Goal: Task Accomplishment & Management: Use online tool/utility

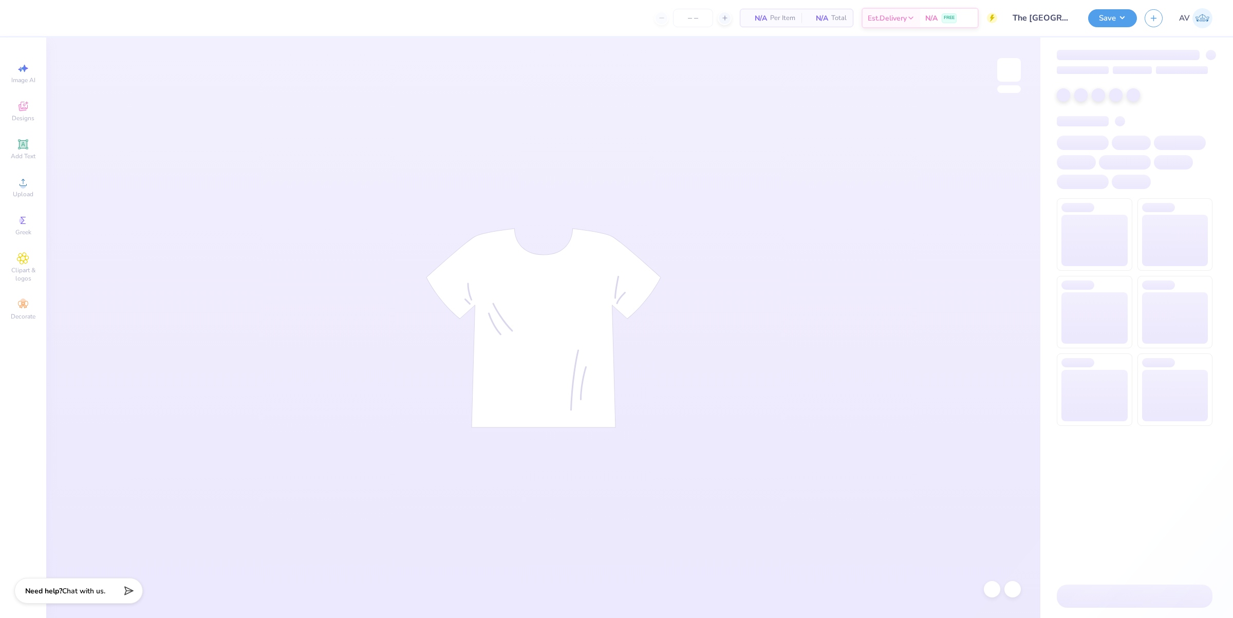
type input "12"
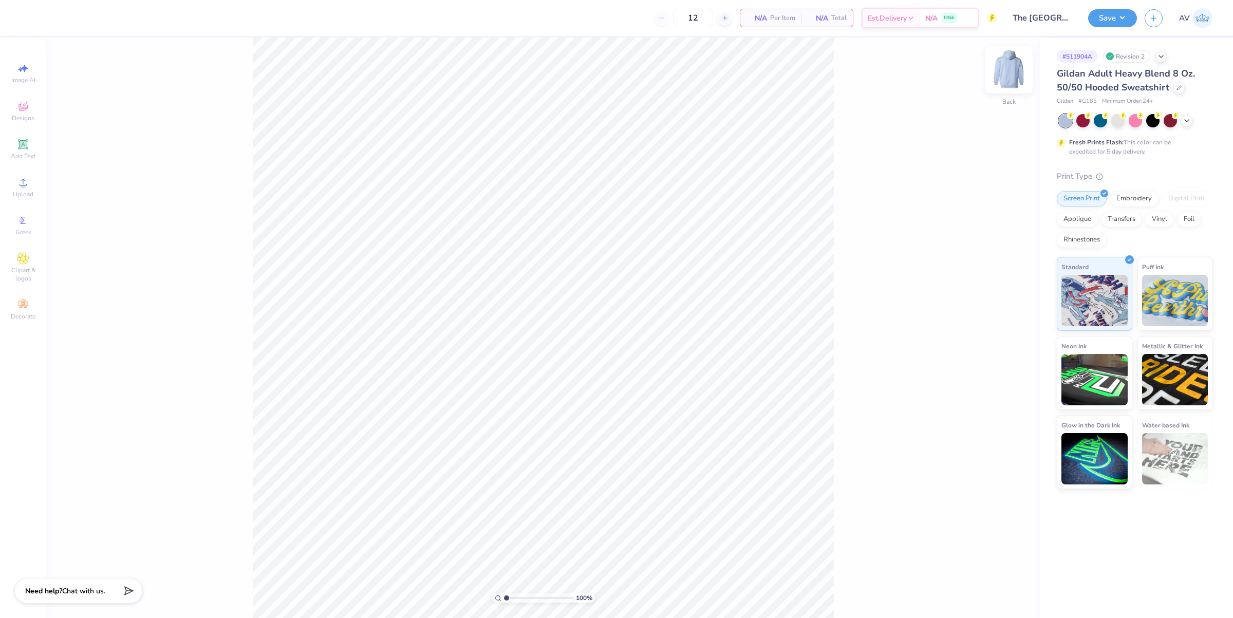
click at [1005, 68] on img at bounding box center [1009, 69] width 41 height 41
click at [1161, 55] on polyline at bounding box center [1161, 55] width 4 height 2
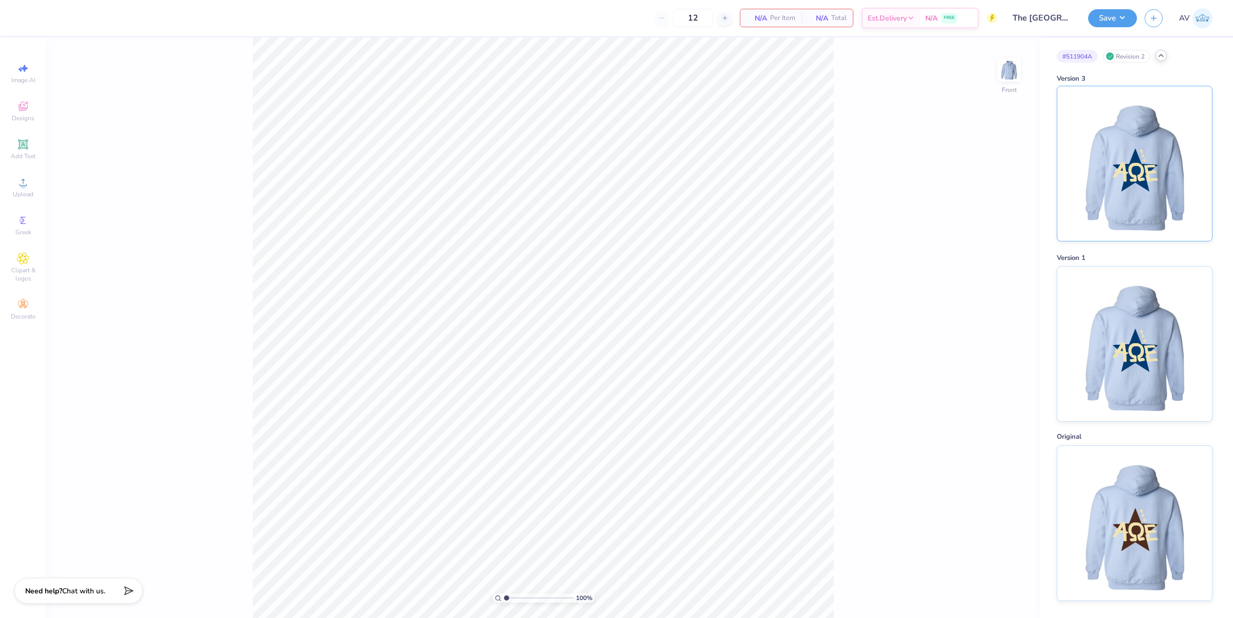
click at [1147, 184] on img at bounding box center [1134, 163] width 127 height 155
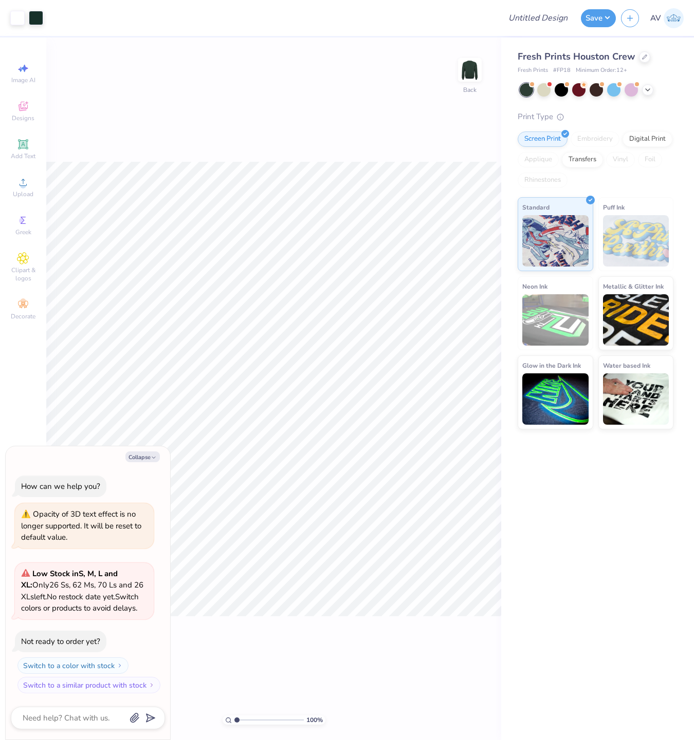
type textarea "x"
type input "1.6491337653134"
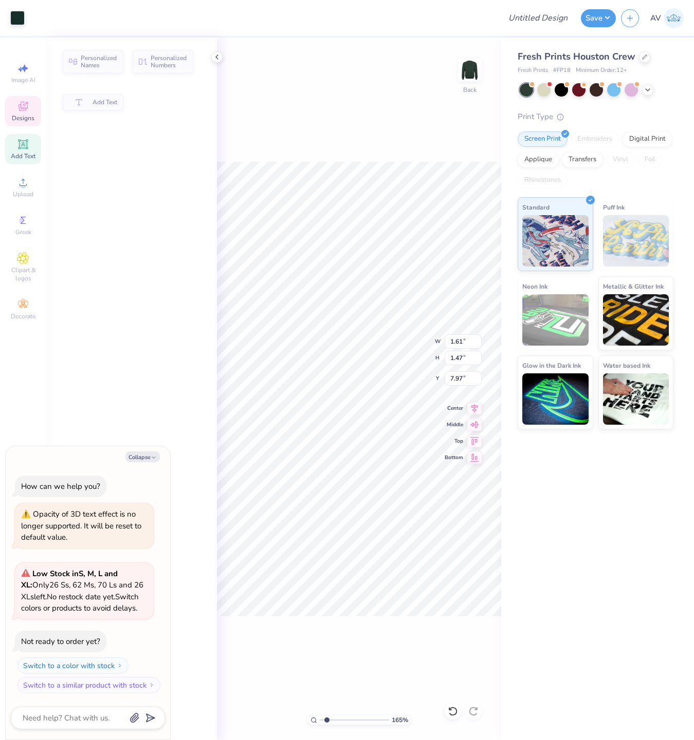
type textarea "x"
type input "1.61"
type input "1.47"
type input "7.97"
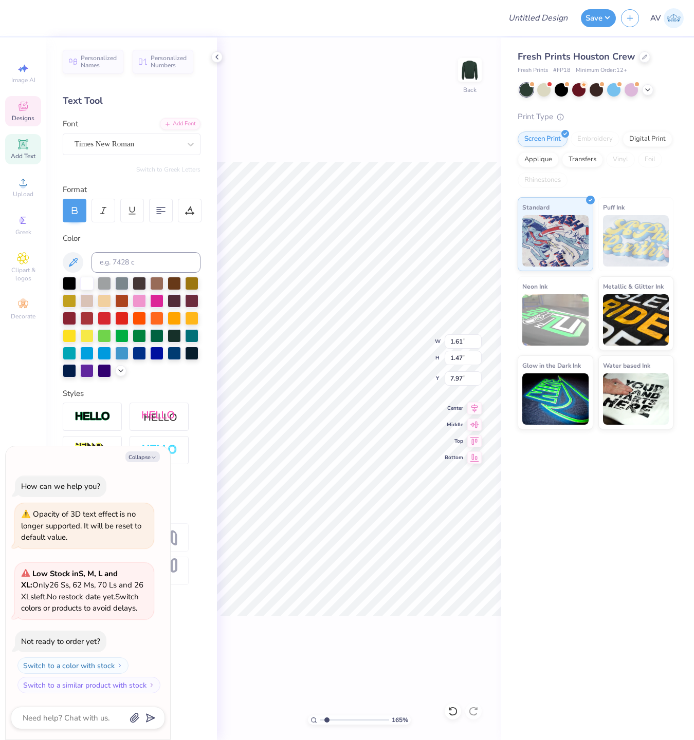
scroll to position [10, 1]
type textarea "x"
type input "10.98"
type input "3.83"
type input "2.64"
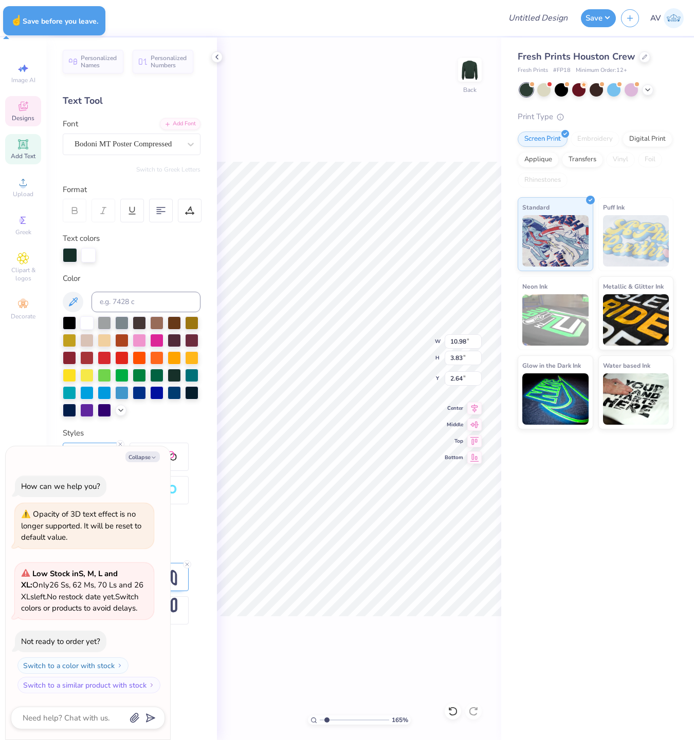
type textarea "x"
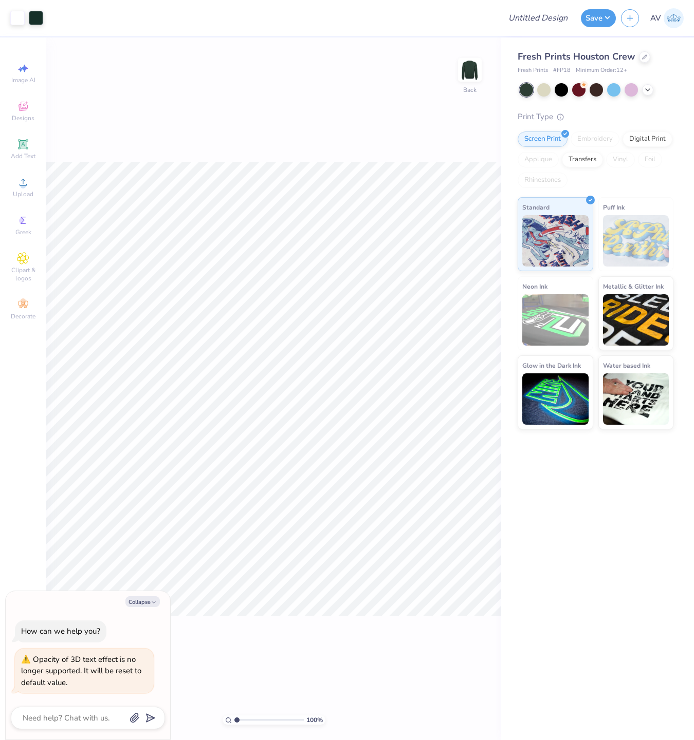
type textarea "x"
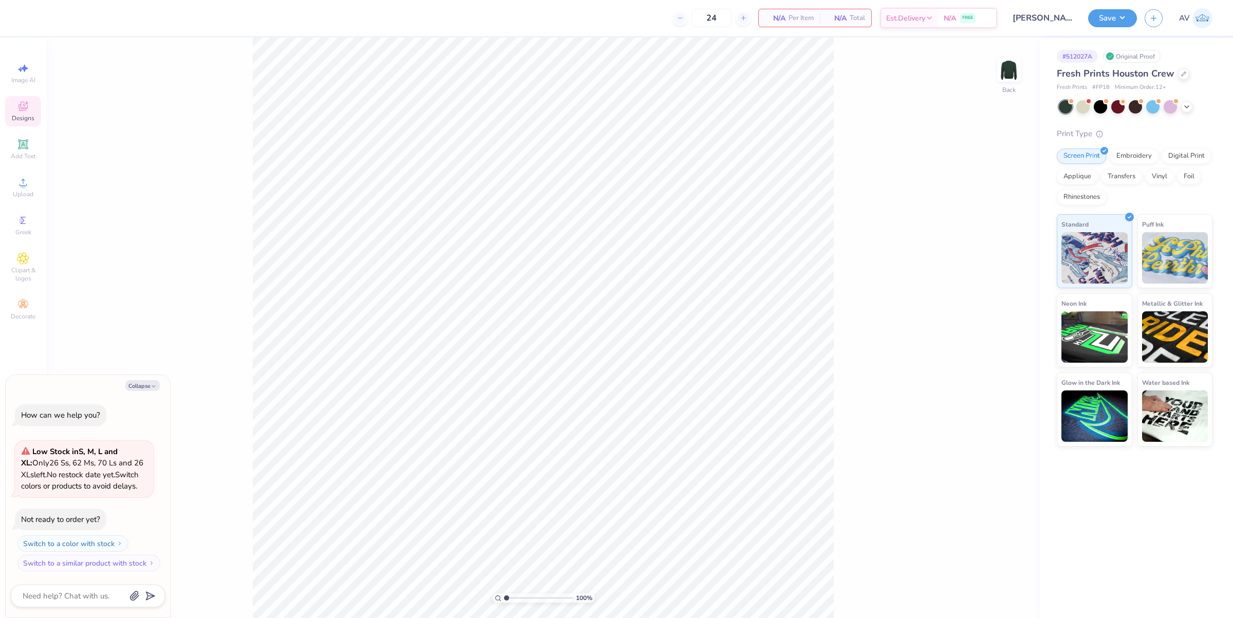
click at [19, 115] on span "Designs" at bounding box center [23, 118] width 23 height 8
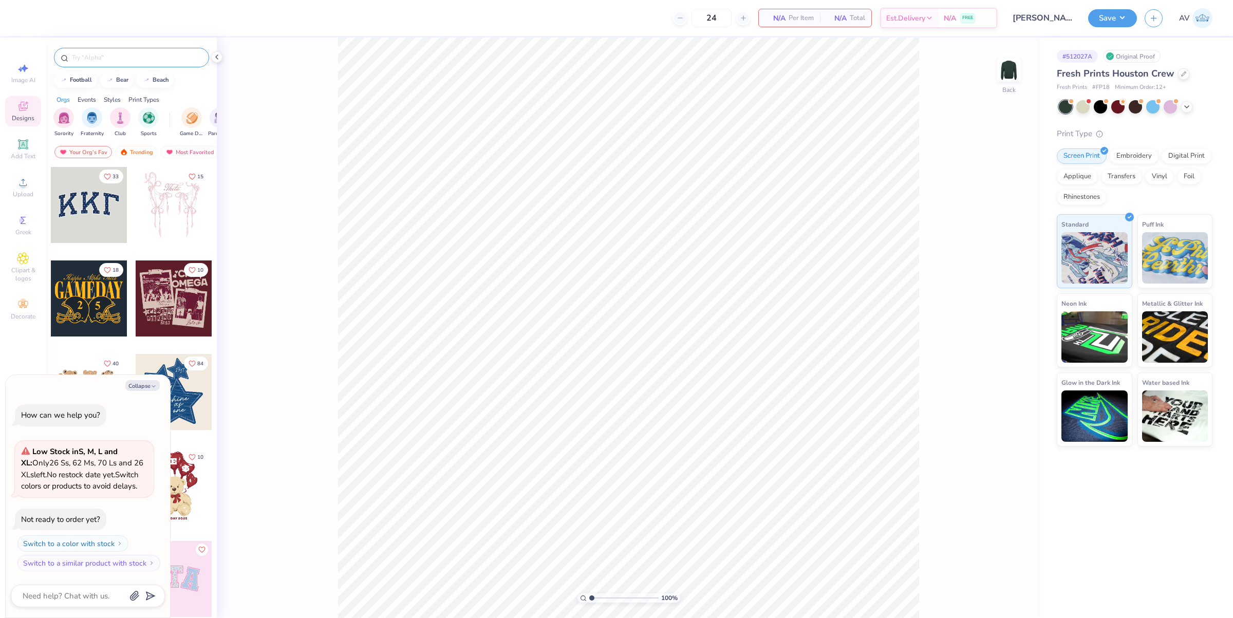
click at [125, 60] on input "text" at bounding box center [137, 57] width 132 height 10
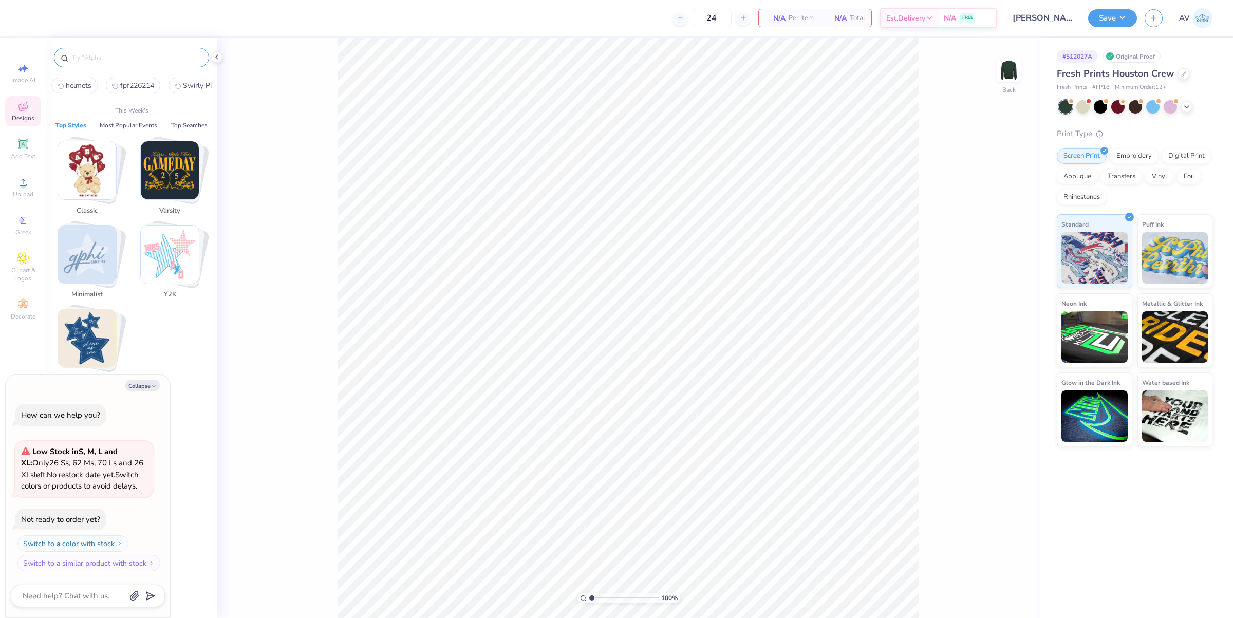
click at [125, 60] on input "text" at bounding box center [137, 57] width 132 height 10
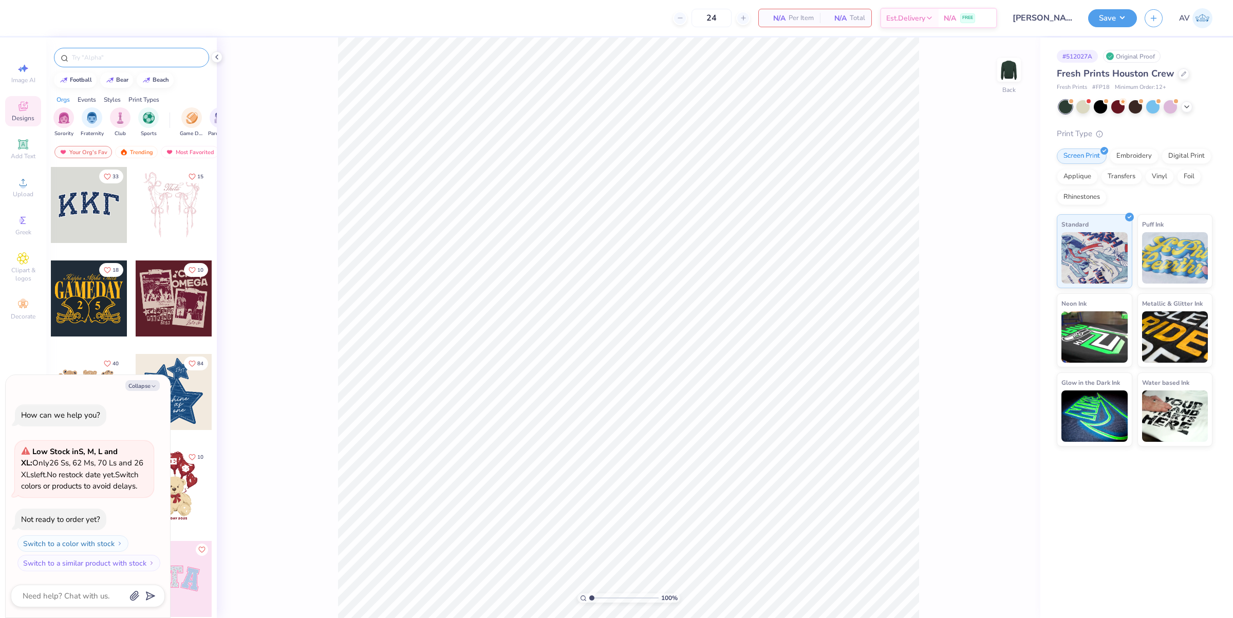
drag, startPoint x: 141, startPoint y: 68, endPoint x: 141, endPoint y: 62, distance: 6.7
click at [141, 67] on div at bounding box center [131, 55] width 171 height 35
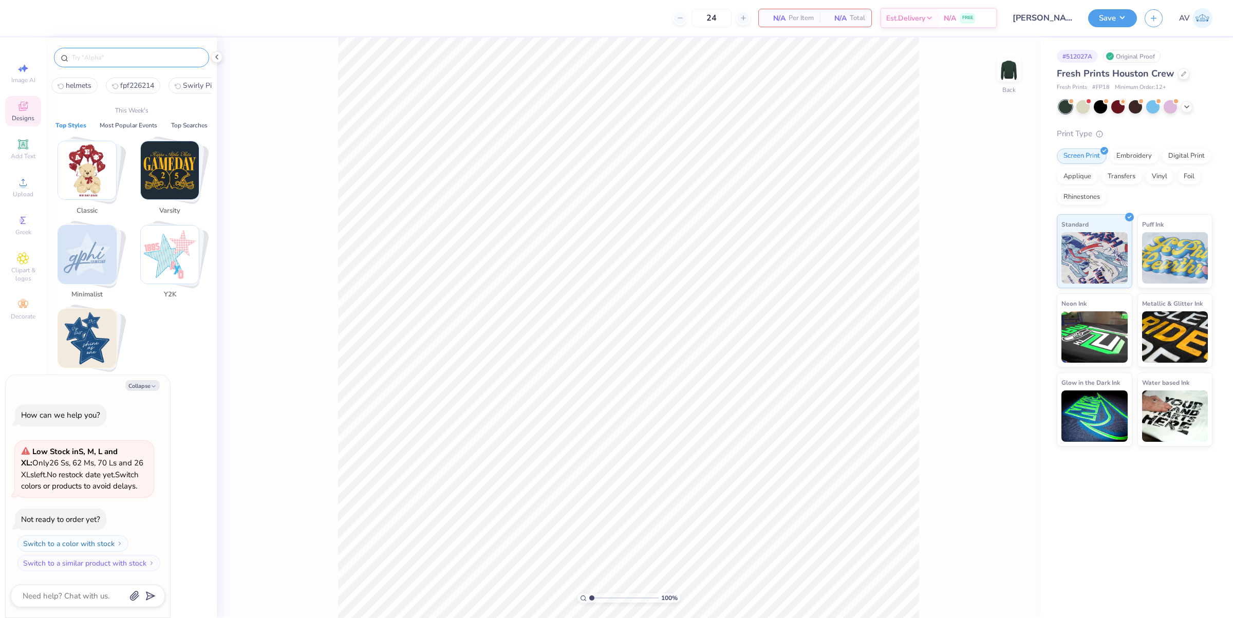
type textarea "x"
click at [141, 61] on input "text" at bounding box center [137, 57] width 132 height 10
paste input "FPS22LB148"
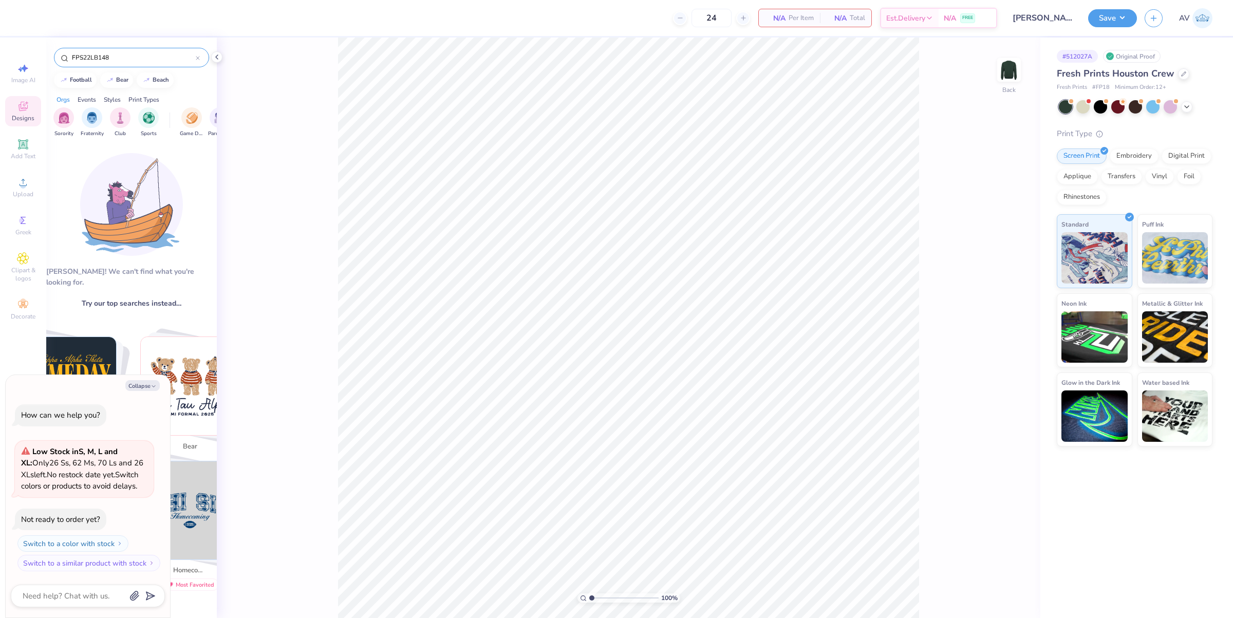
type input "FPS22LB148"
click at [135, 392] on div "Collapse How can we help you? Low Stock in S, M, L and XL : Only 26 Ss, 62 Ms, …" at bounding box center [88, 496] width 164 height 243
click at [140, 389] on button "Collapse" at bounding box center [142, 385] width 34 height 11
type textarea "x"
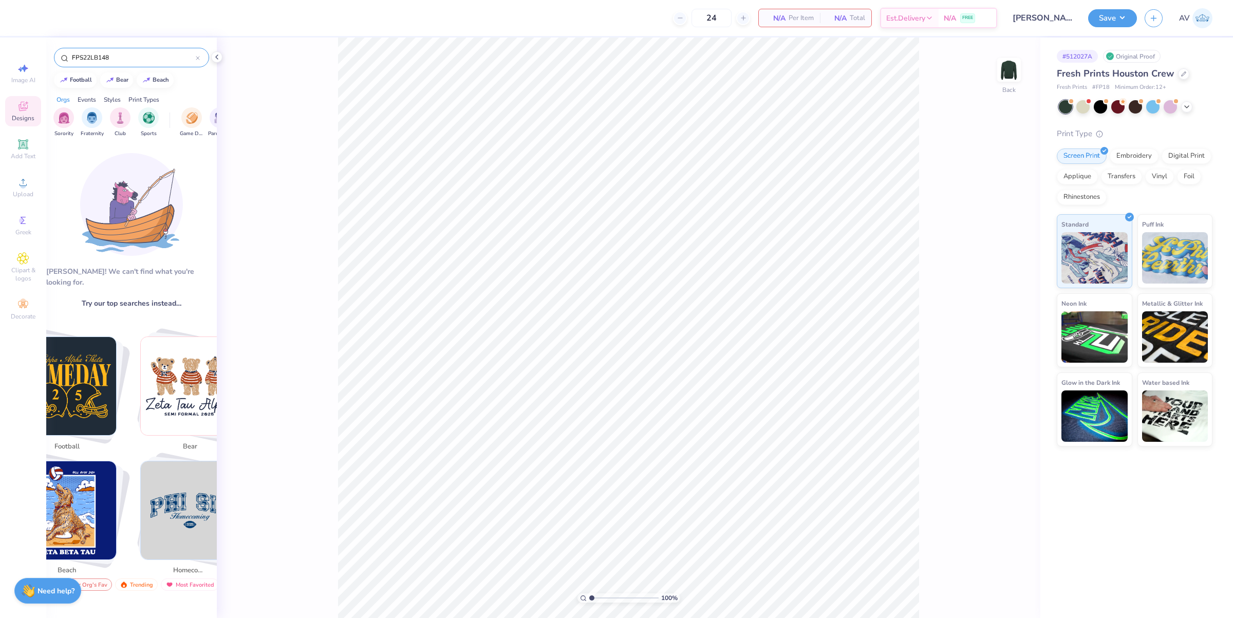
click at [128, 58] on input "FPS22LB148" at bounding box center [133, 57] width 125 height 10
click at [126, 54] on input "FPS22LB148" at bounding box center [133, 57] width 125 height 10
click at [142, 55] on input "FPS22LB148" at bounding box center [133, 57] width 125 height 10
paste input "ootball Helmet"
type input "Football Helmet"
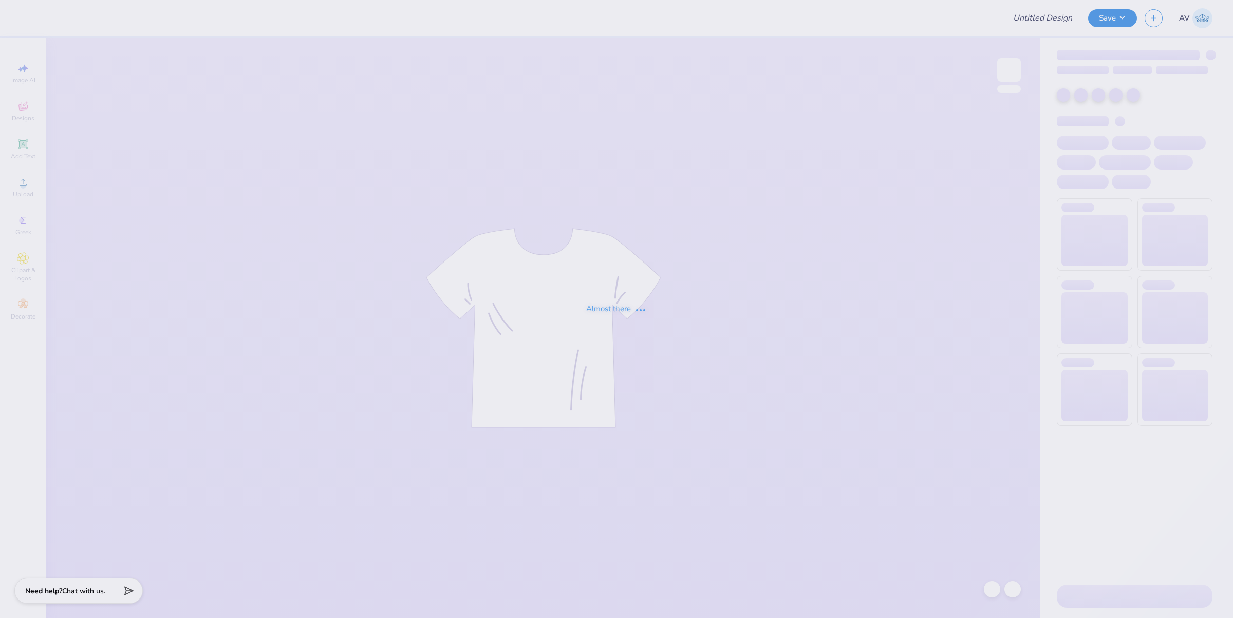
type input "parents formal #1"
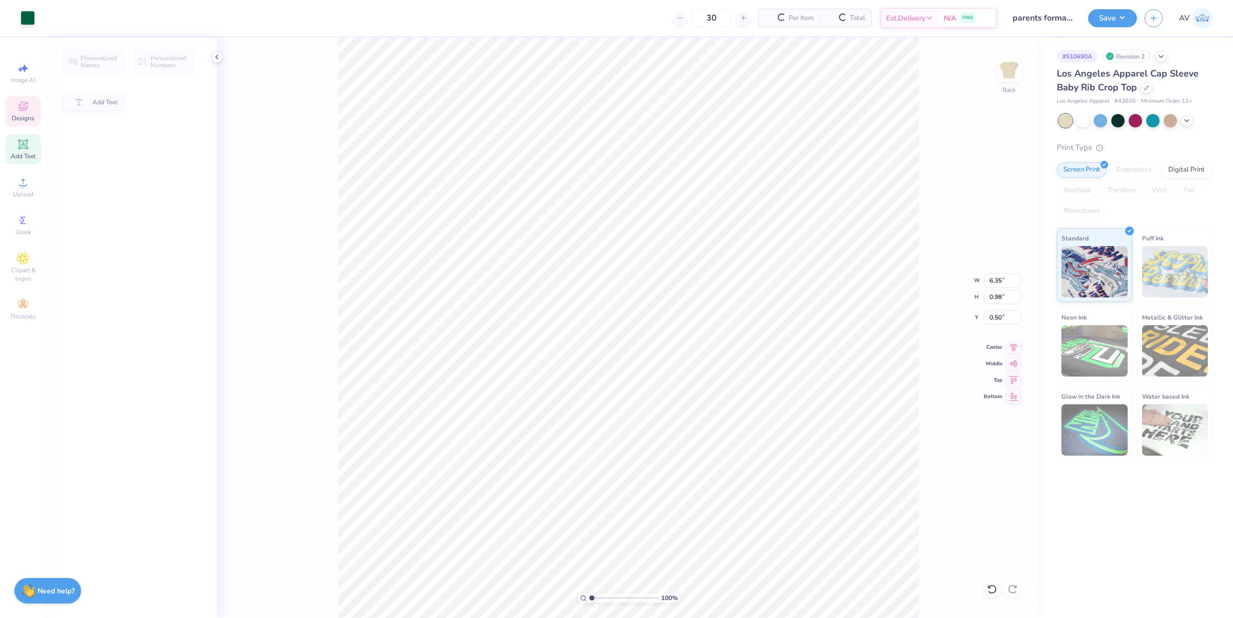
type input "0.98"
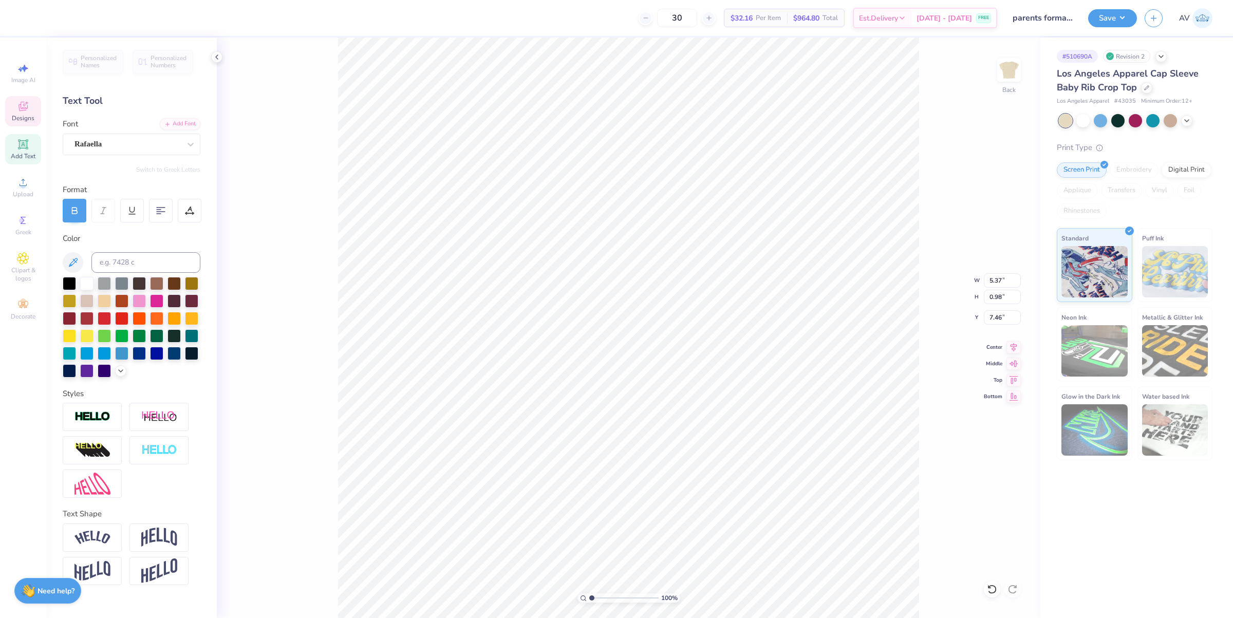
type input "5.37"
type input "0.46"
type input "7.46"
type input "4.91"
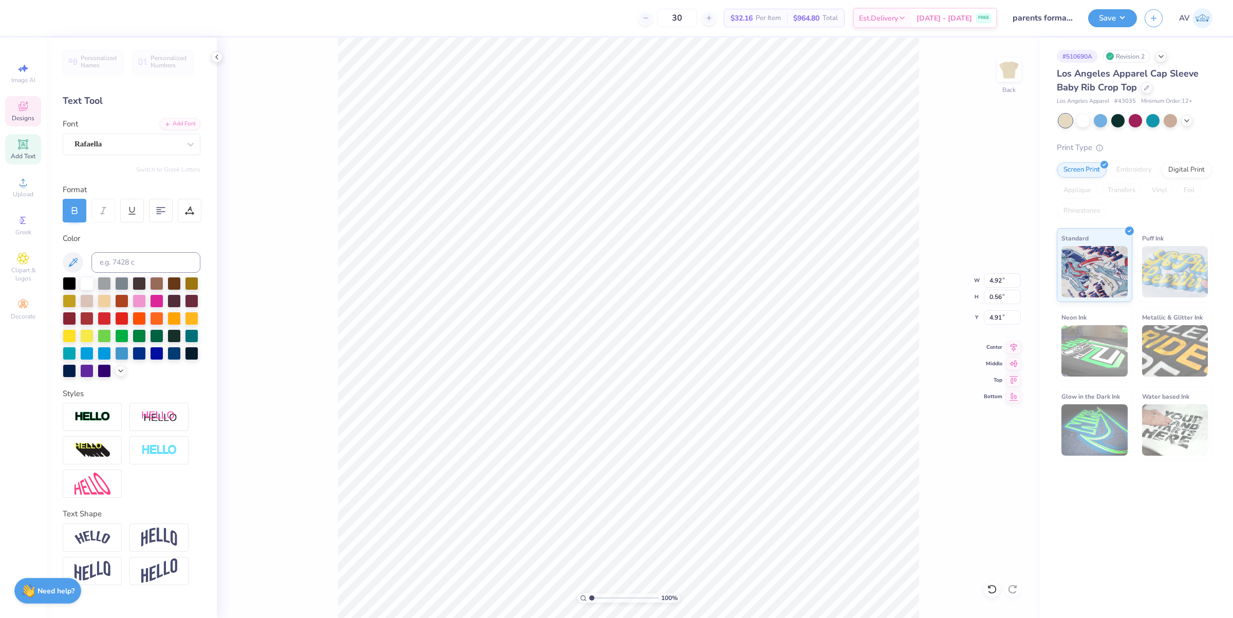
type textarea "5"
drag, startPoint x: 99, startPoint y: 8, endPoint x: 63, endPoint y: 16, distance: 37.3
click at [59, 16] on div "Art colors 30 Per Item Total Est. Delivery N/A FREE Design Title parents formal…" at bounding box center [616, 18] width 1233 height 36
type input "2.86325673252429"
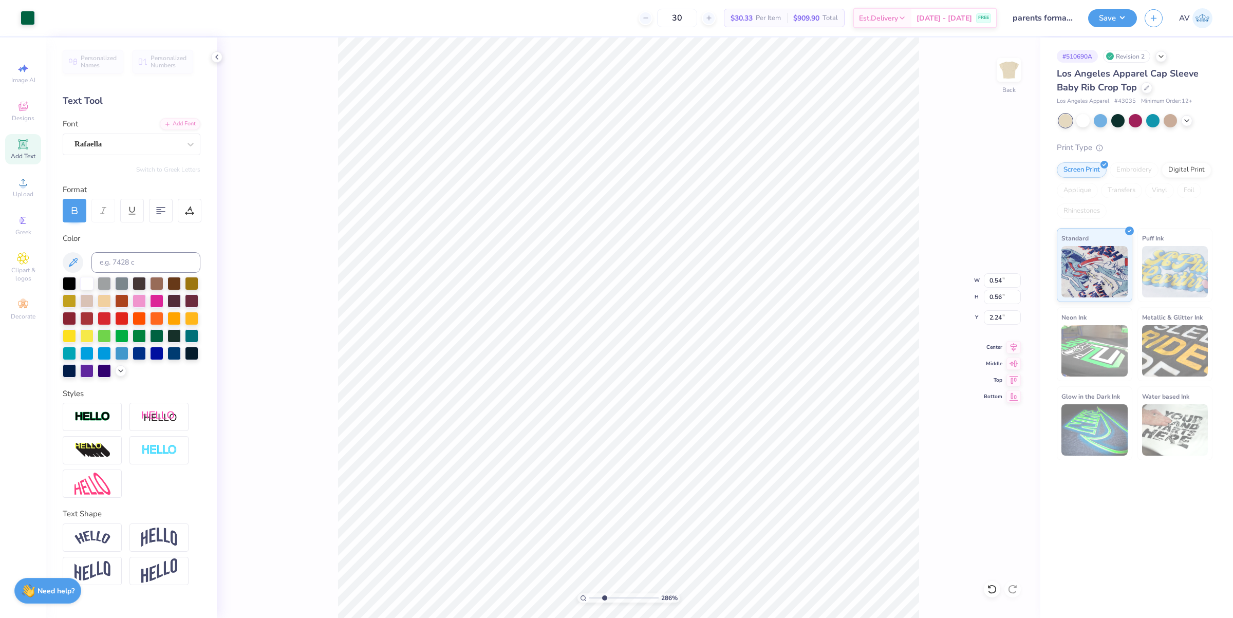
type input "0.60"
type input "0.54"
type input "2.50"
type input "2.86325673252429"
type input "1.83"
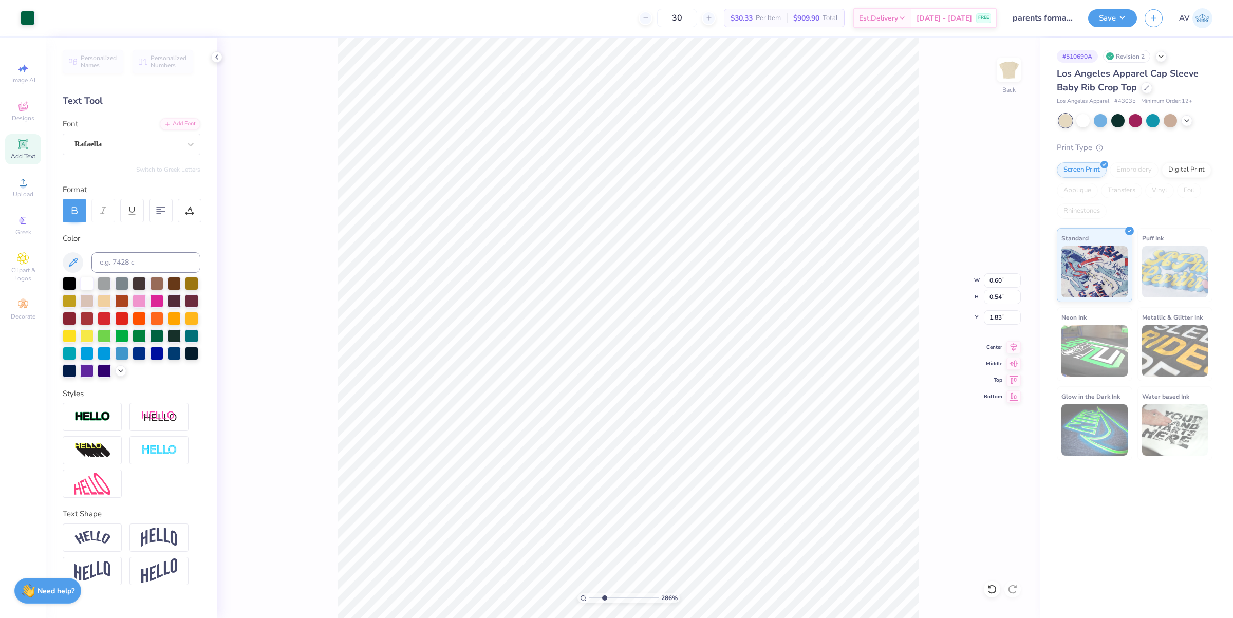
type input "2.86325673252429"
type input "2.56"
type input "2.86325673252429"
type input "7.02"
type input "5.41"
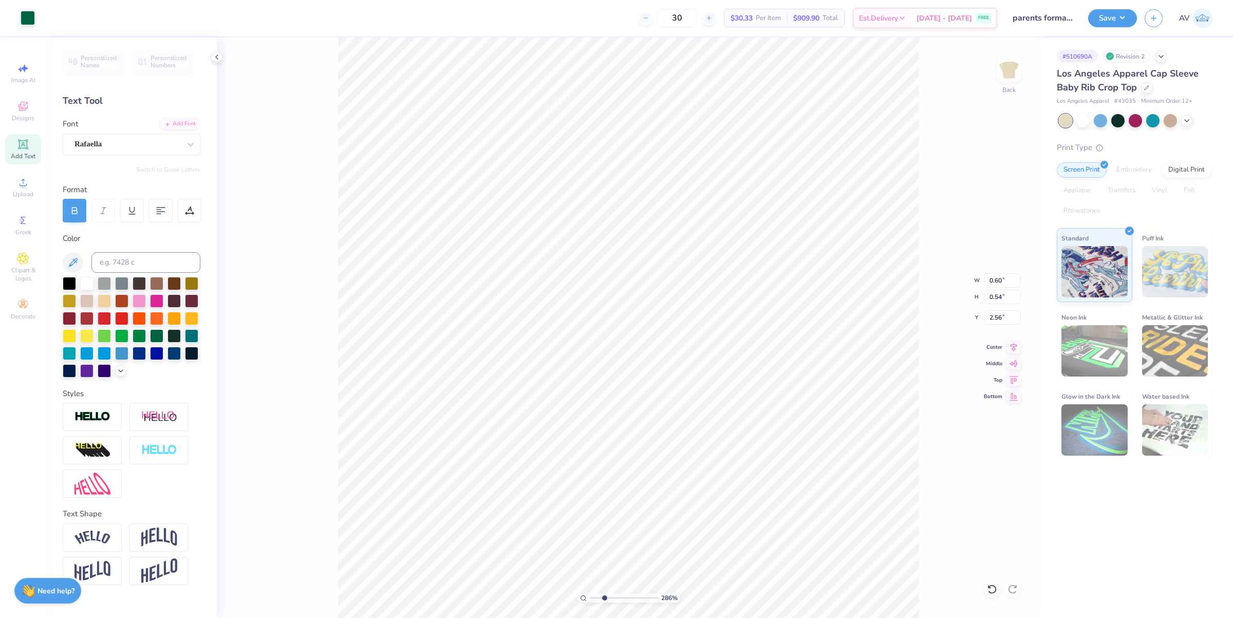
type input "1.64"
type input "2.86325673252429"
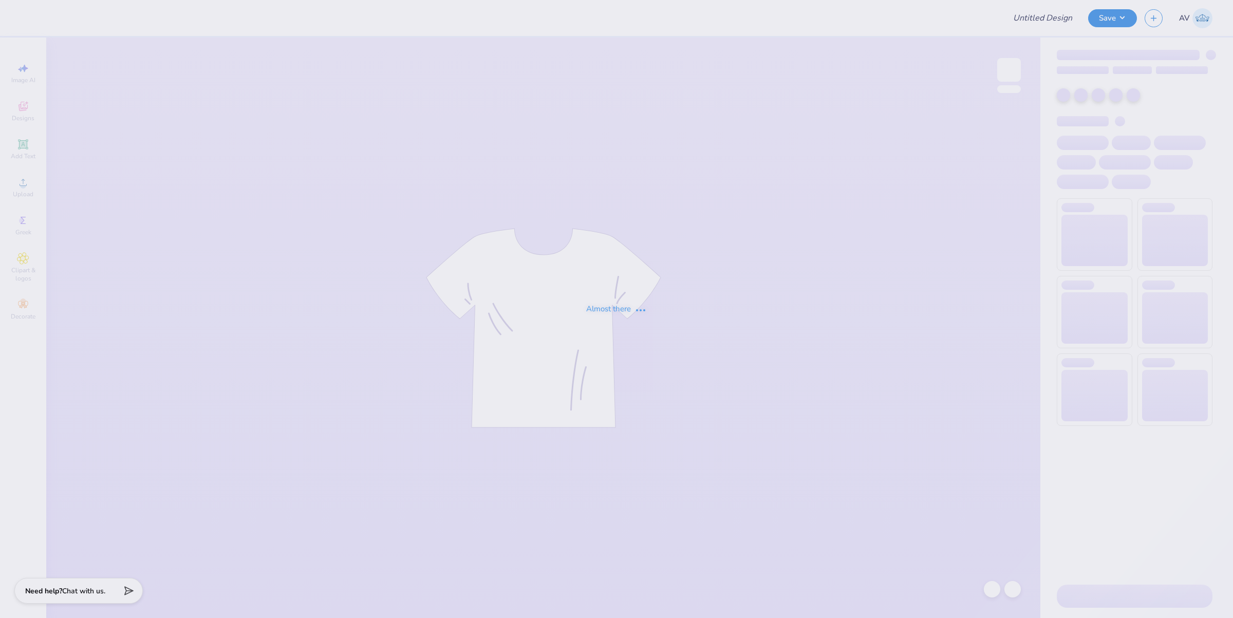
type input "SDT 2025"
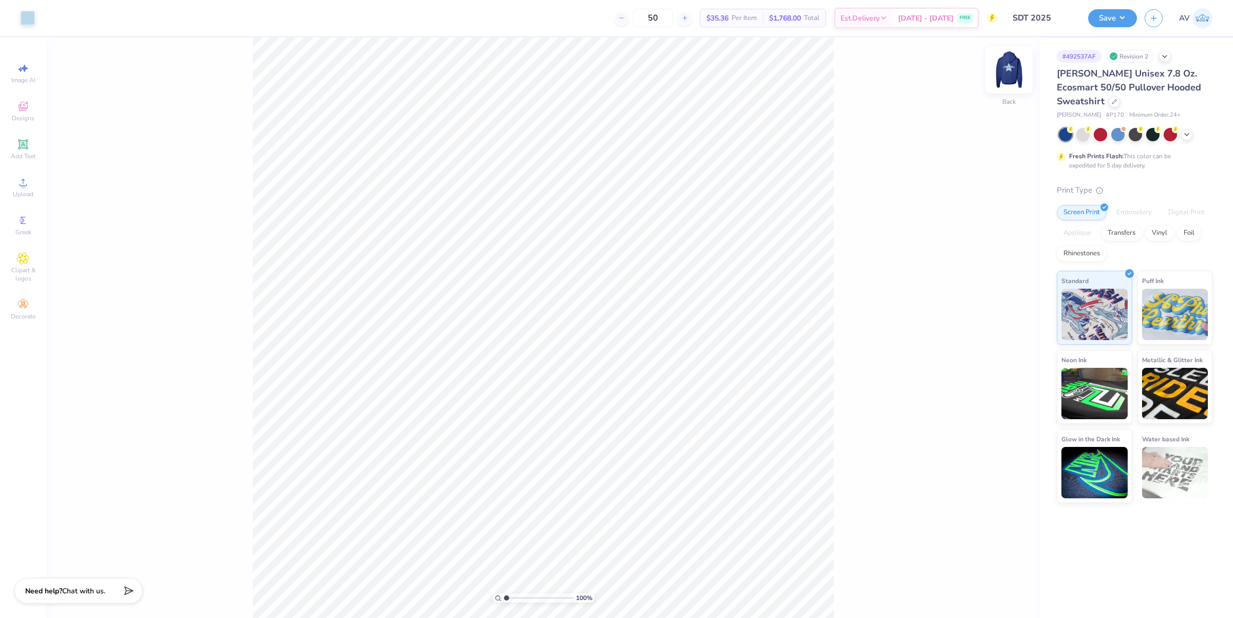
click at [1007, 72] on img at bounding box center [1009, 69] width 41 height 41
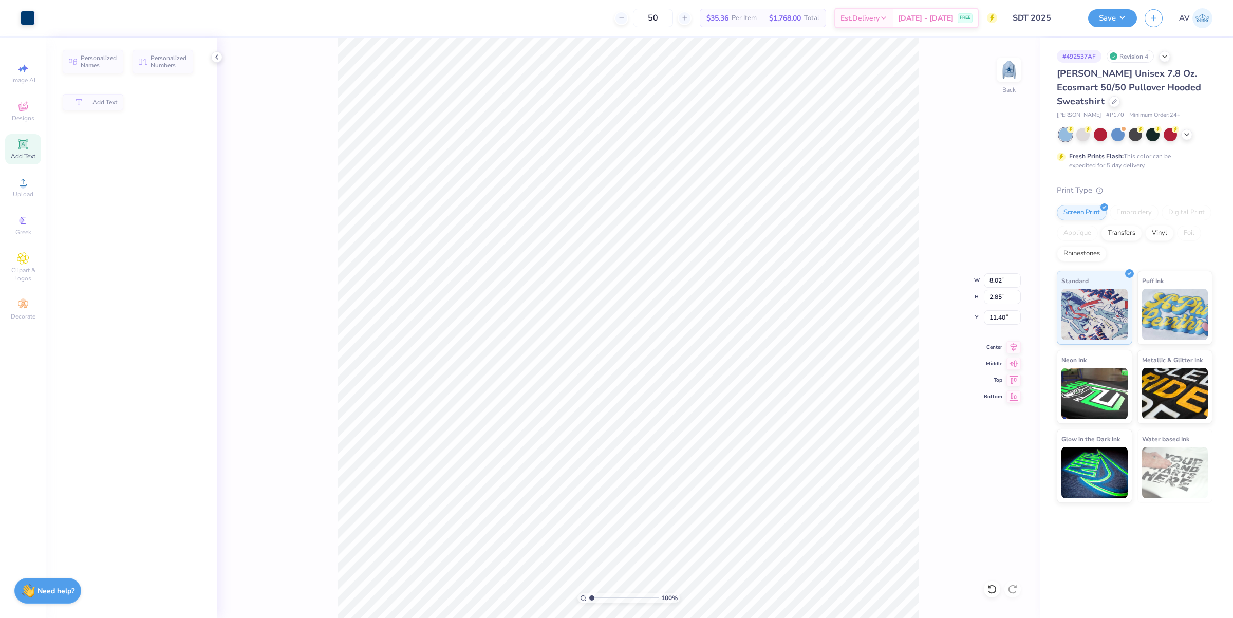
scroll to position [10, 2]
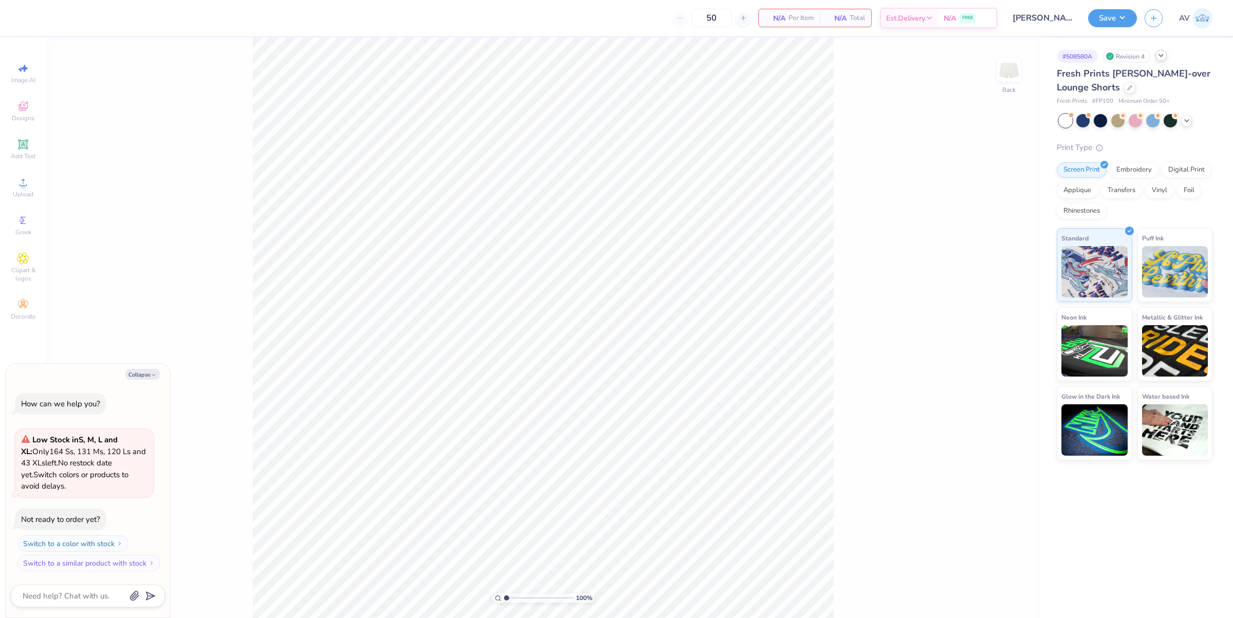
click at [1164, 58] on icon at bounding box center [1161, 55] width 8 height 8
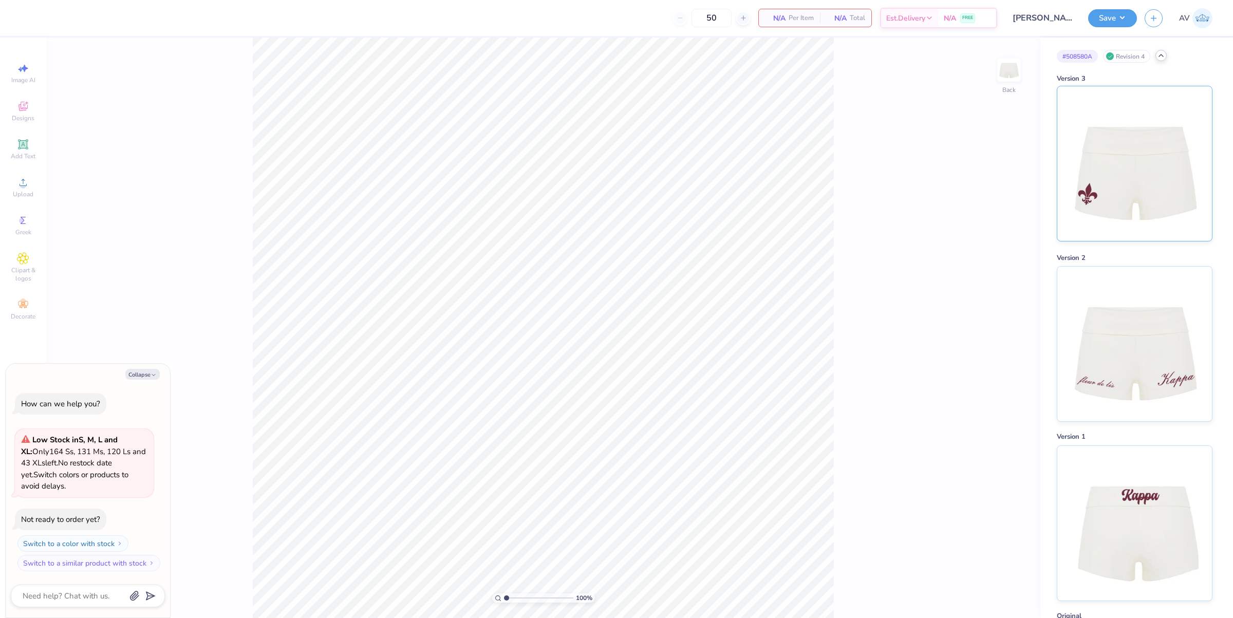
click at [1165, 194] on img at bounding box center [1134, 163] width 127 height 155
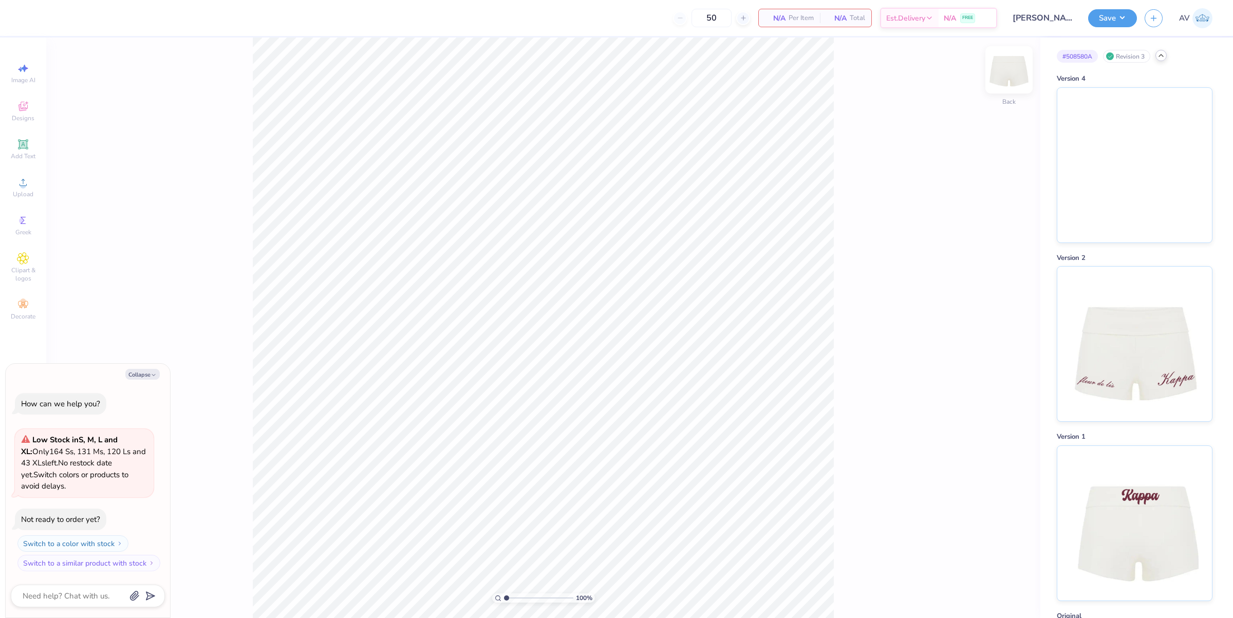
click at [1005, 73] on img at bounding box center [1009, 69] width 41 height 41
click at [26, 149] on icon at bounding box center [23, 144] width 10 height 10
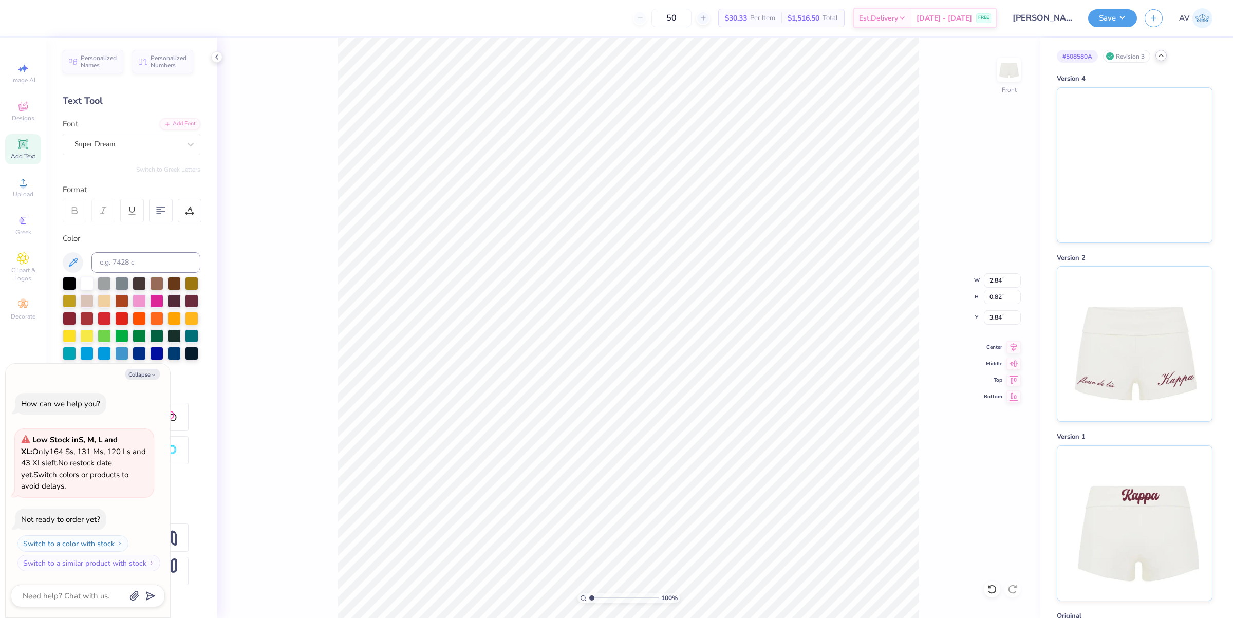
type textarea "x"
